Goal: Obtain resource: Obtain resource

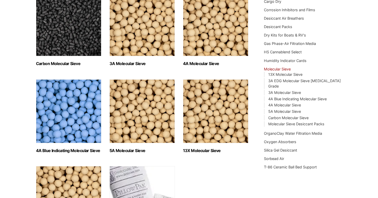
scroll to position [111, 0]
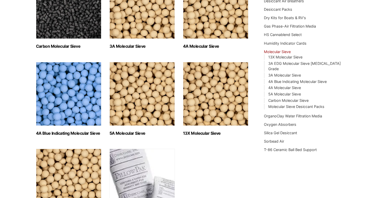
click at [214, 94] on img "Visit product category 13X Molecular Sieve" at bounding box center [215, 94] width 65 height 64
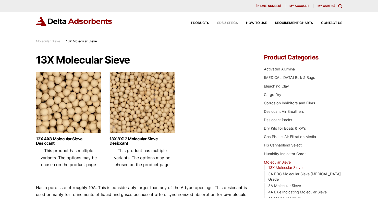
click at [226, 22] on span "SDS & SPECS" at bounding box center [227, 22] width 21 height 3
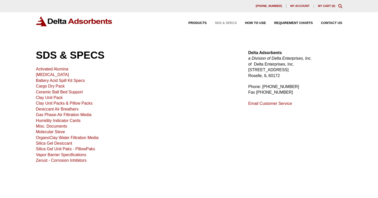
click at [56, 130] on link "Molecular Sieve" at bounding box center [50, 132] width 29 height 4
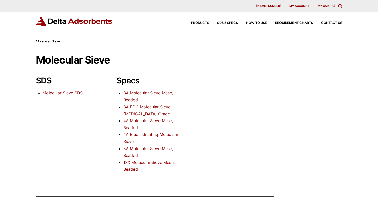
click at [135, 161] on link "13X Molecular Sieve Mesh, Beaded" at bounding box center [148, 166] width 51 height 12
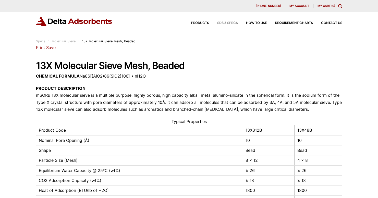
click at [223, 22] on span "SDS & SPECS" at bounding box center [227, 22] width 21 height 3
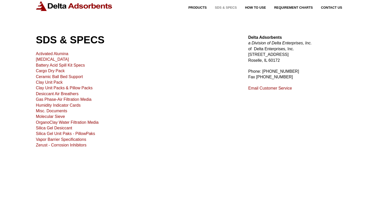
scroll to position [0, 0]
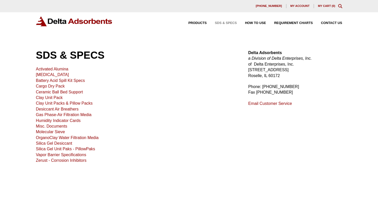
click at [56, 130] on link "Molecular Sieve" at bounding box center [50, 132] width 29 height 4
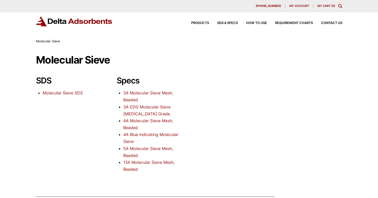
click at [62, 92] on link "Molecular Sieve SDS" at bounding box center [63, 92] width 40 height 5
